Goal: Complete application form

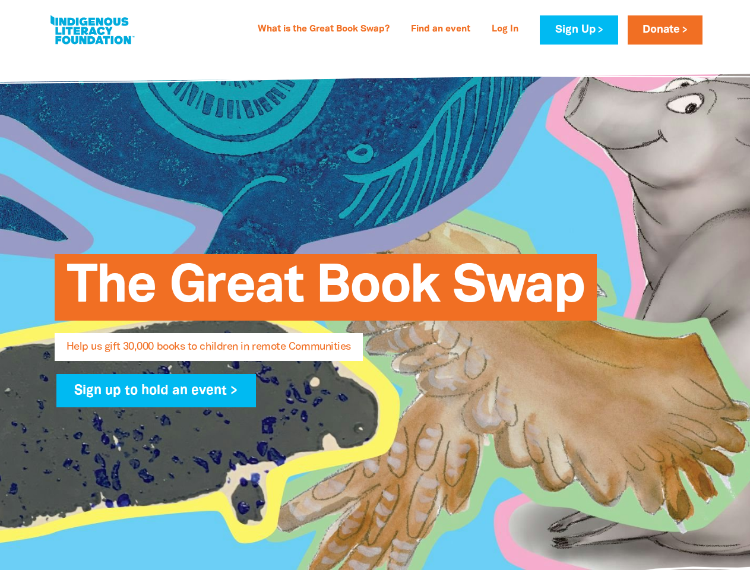
select select "US"
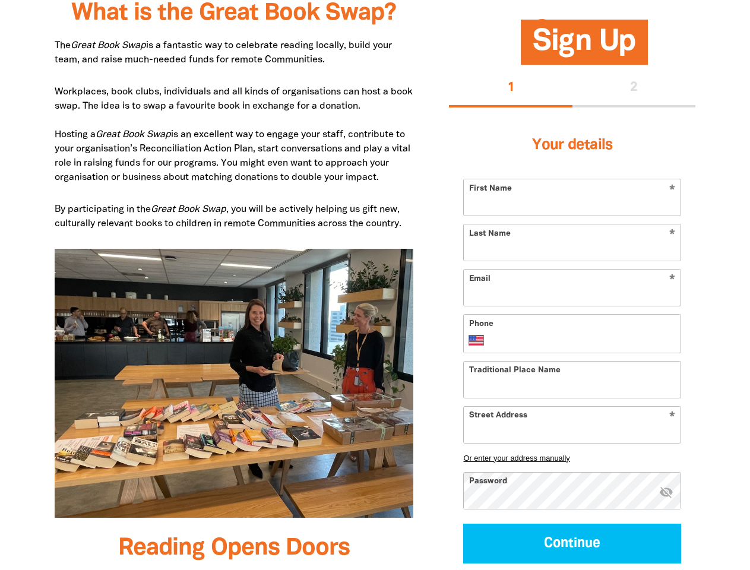
click at [375, 285] on img at bounding box center [234, 383] width 359 height 269
click at [510, 88] on button "1" at bounding box center [510, 88] width 123 height 38
click at [634, 88] on div "1 2" at bounding box center [572, 88] width 246 height 38
click at [572, 458] on button "Or enter your address manually" at bounding box center [572, 457] width 218 height 9
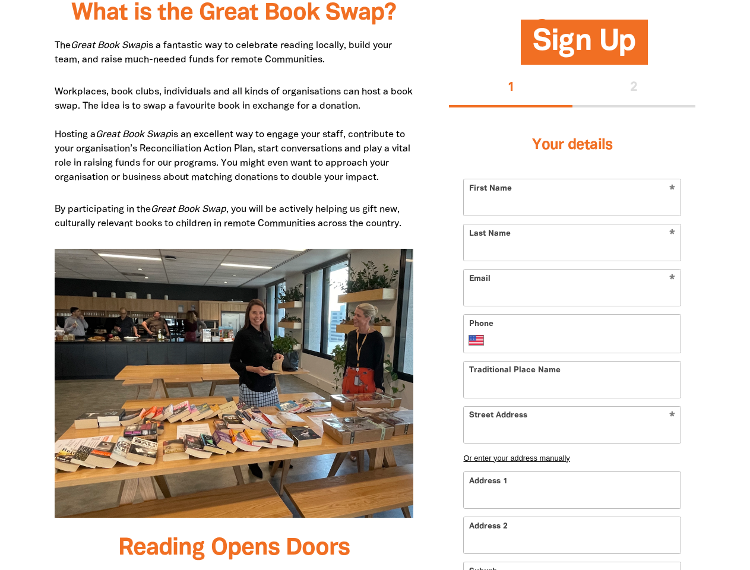
click at [666, 493] on input "Address 1" at bounding box center [572, 490] width 217 height 36
click at [572, 543] on input "Address 2" at bounding box center [572, 535] width 217 height 36
